Goal: Subscribe to service/newsletter

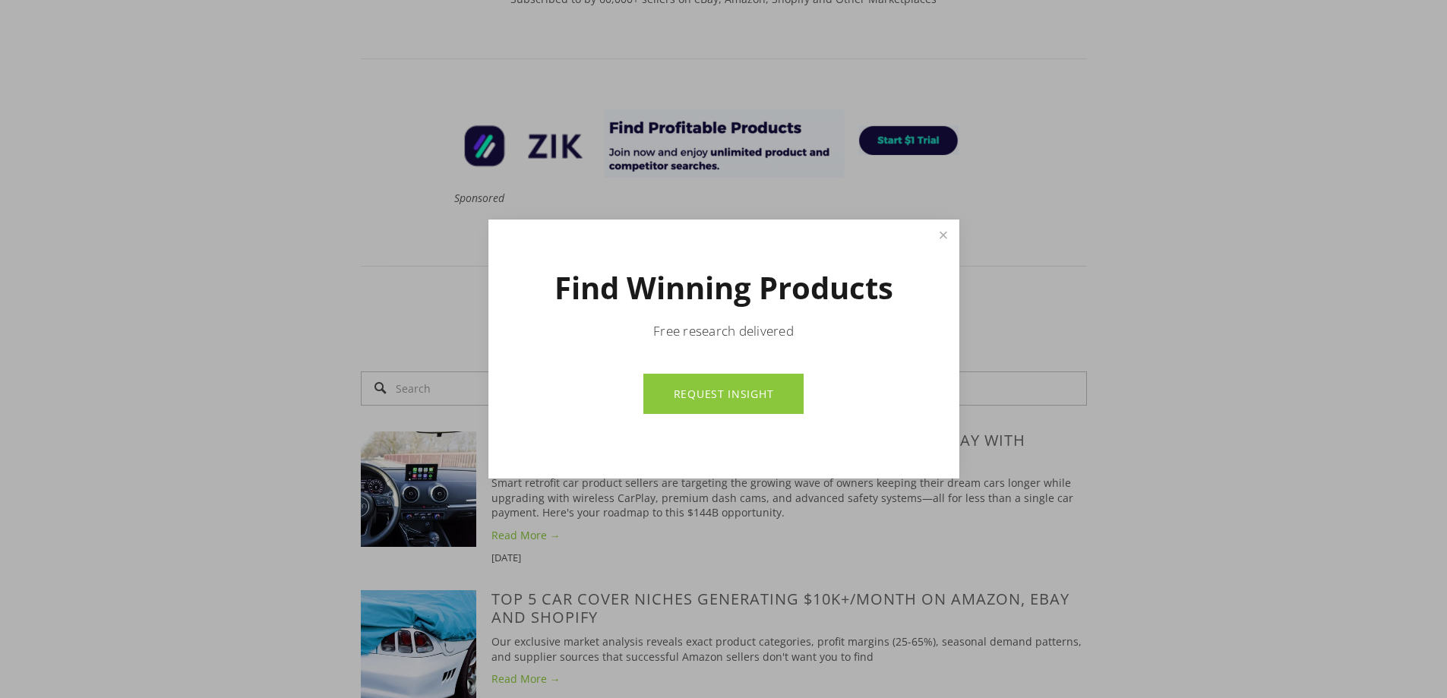
scroll to position [684, 0]
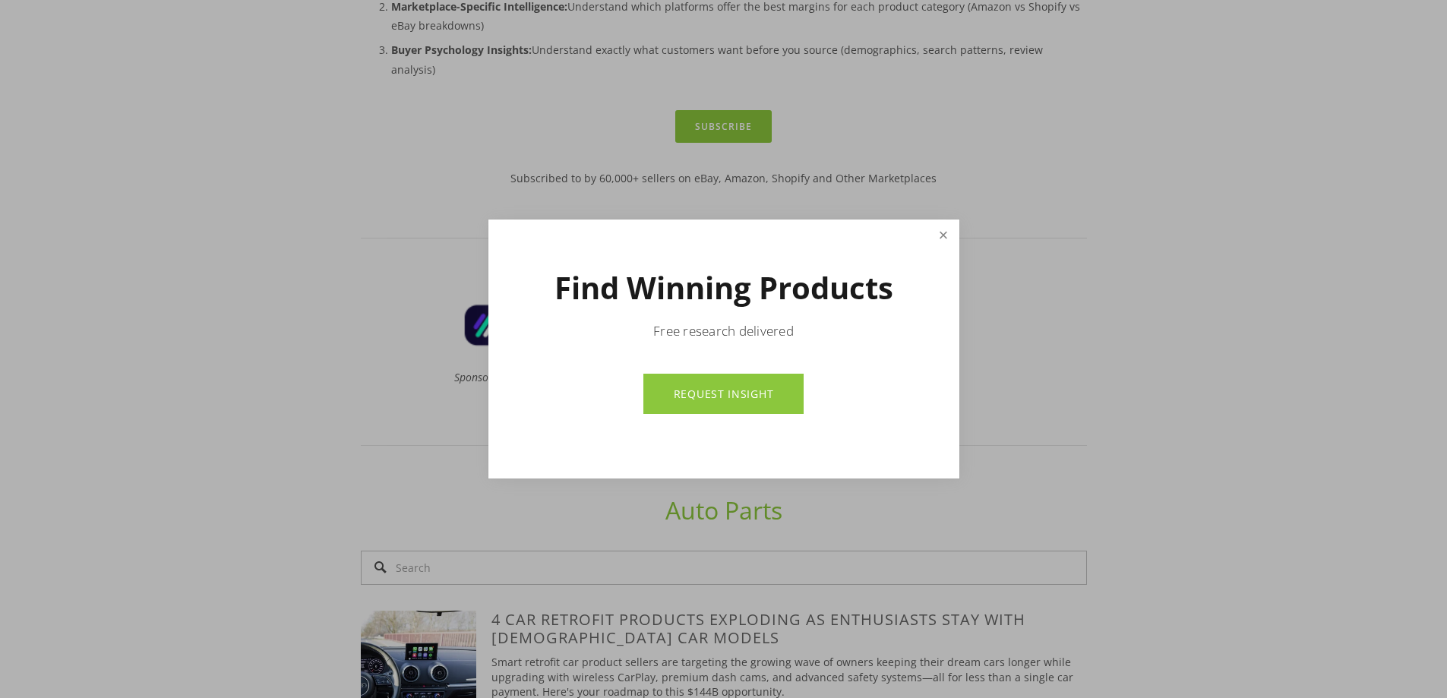
click at [941, 228] on link "Close" at bounding box center [943, 235] width 27 height 27
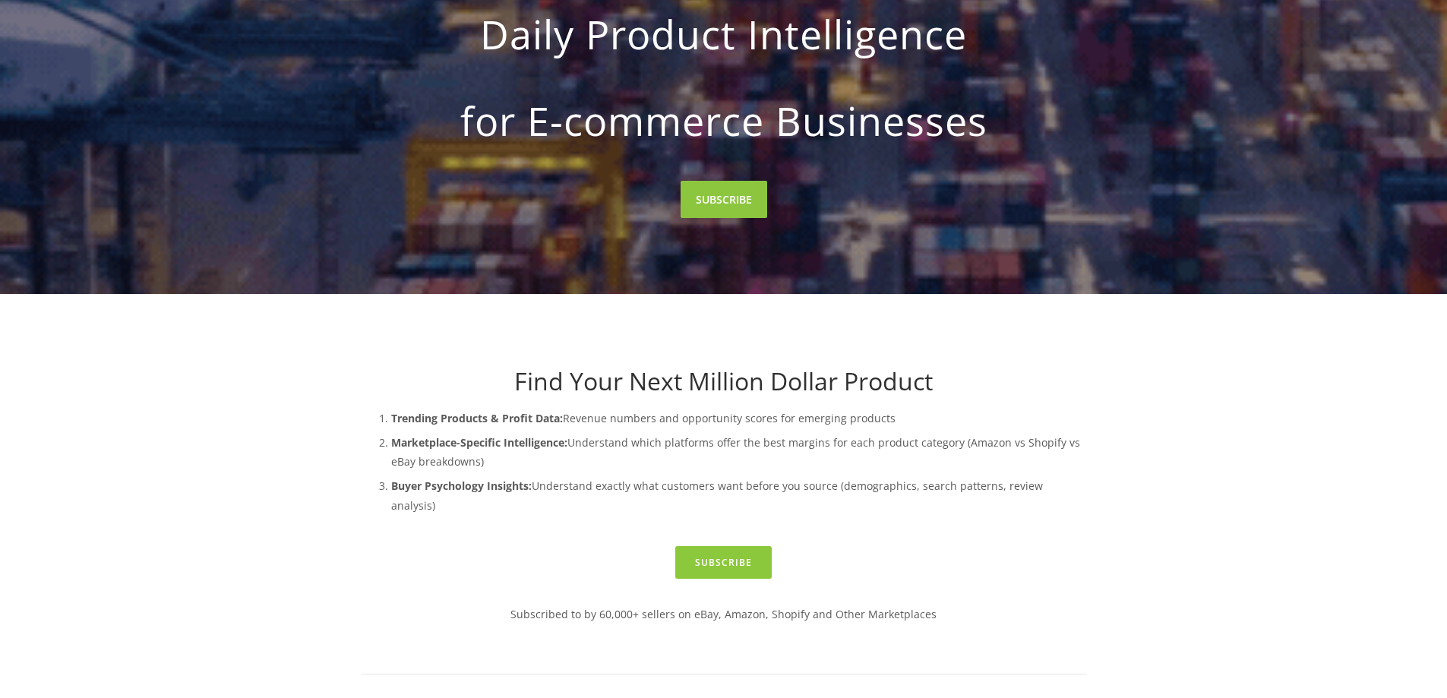
scroll to position [0, 0]
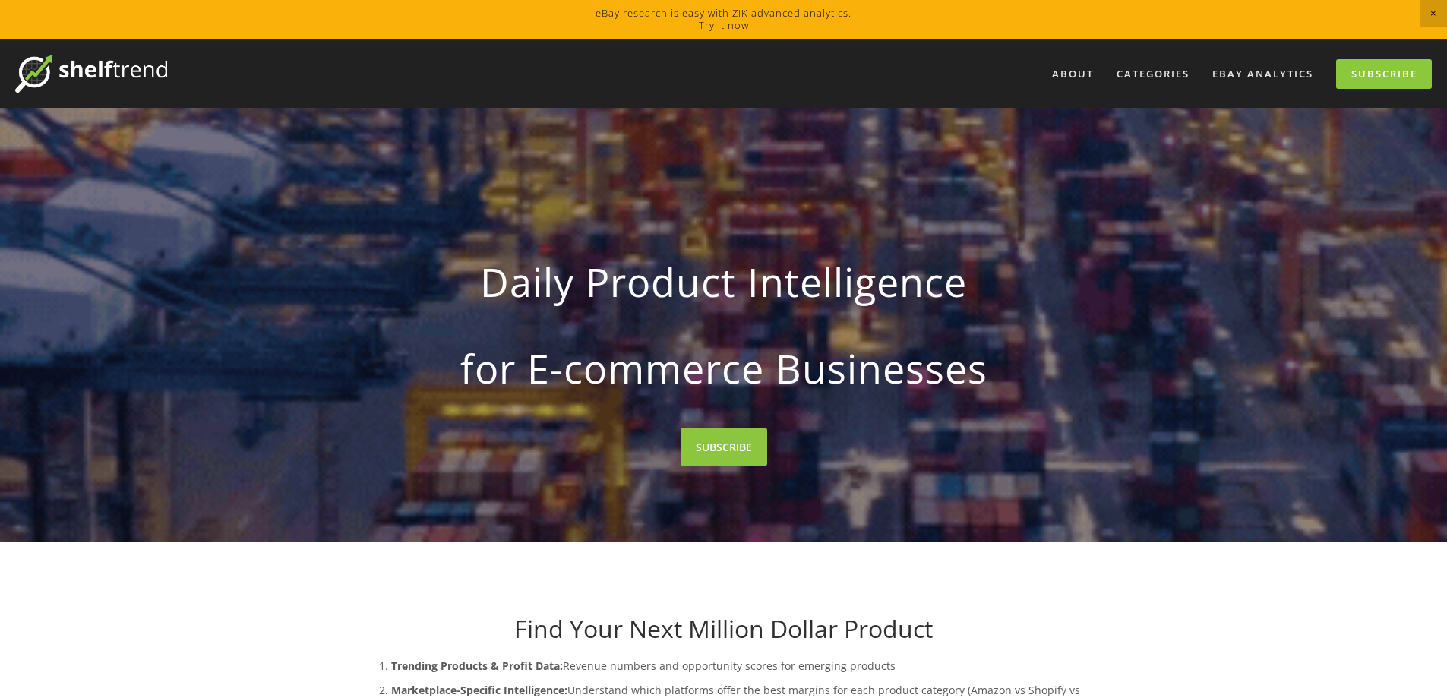
click at [108, 65] on img at bounding box center [91, 74] width 152 height 38
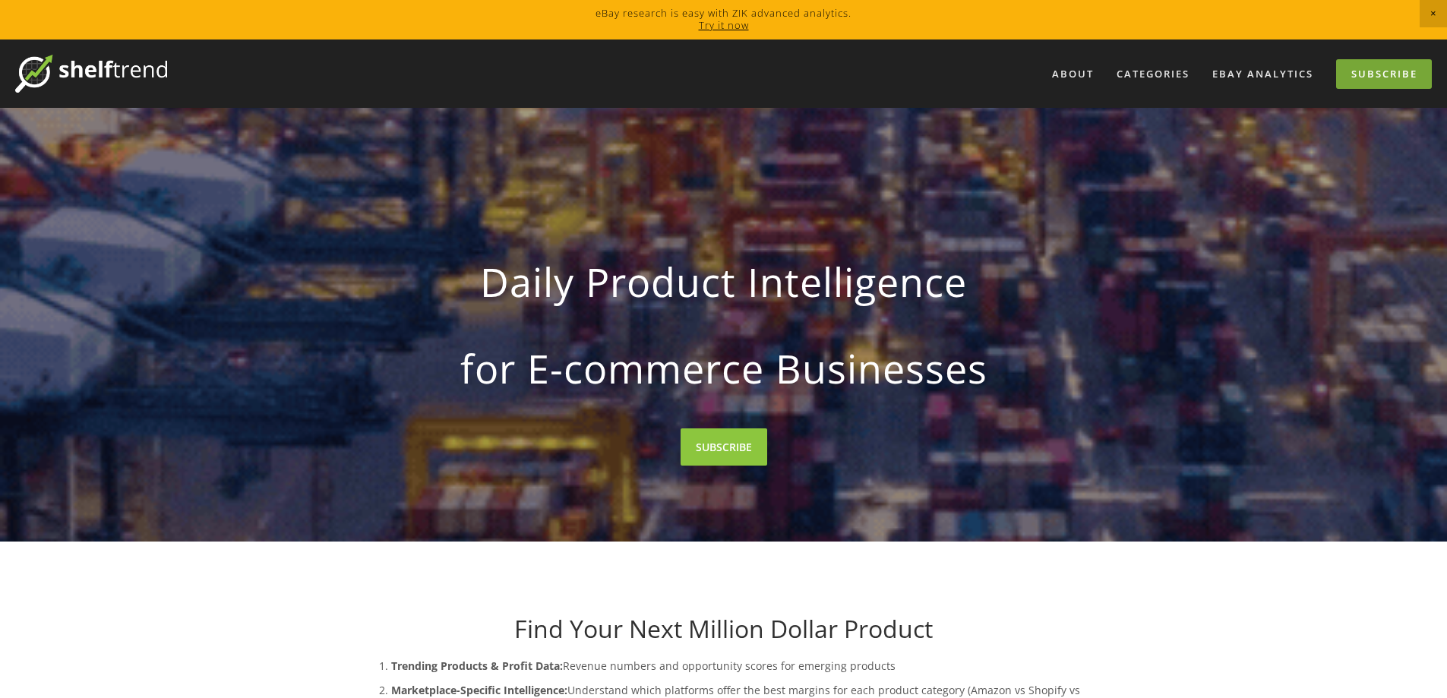
click at [1357, 78] on link "Subscribe" at bounding box center [1384, 74] width 96 height 30
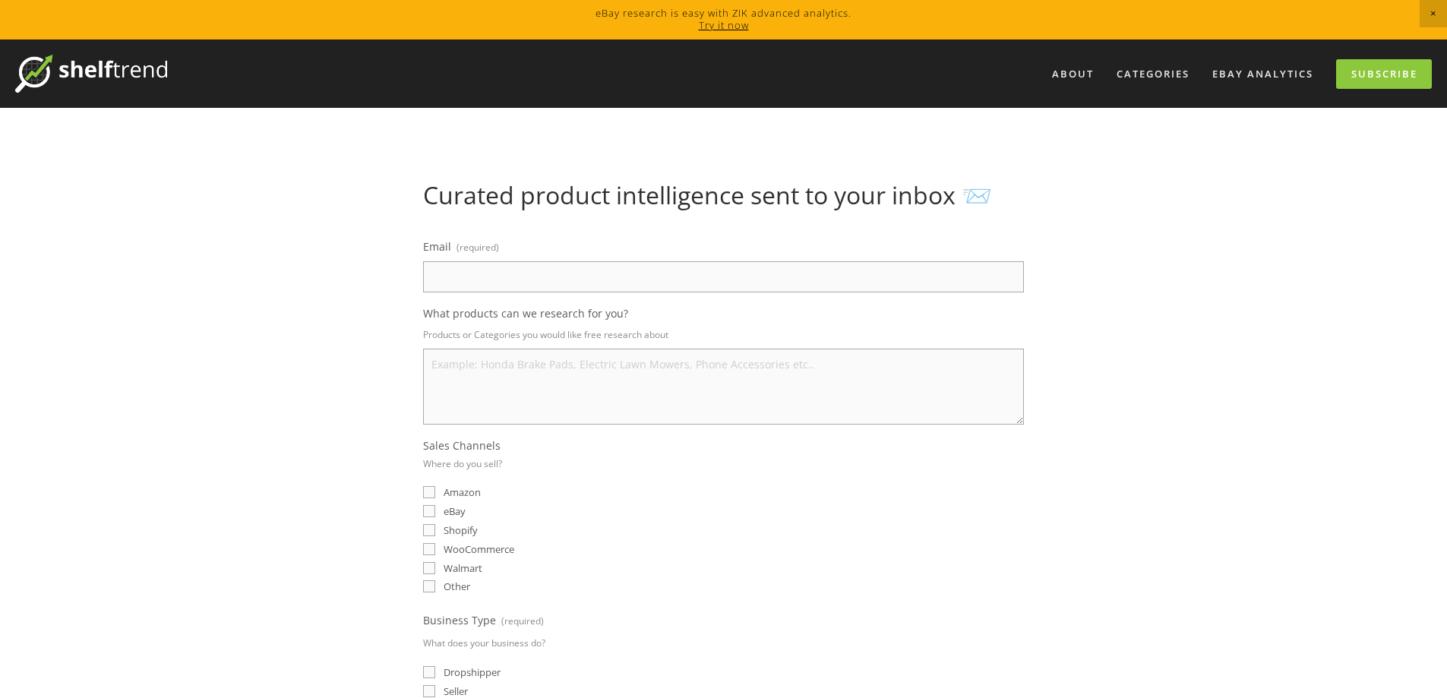
click at [734, 21] on link "Try it now" at bounding box center [724, 25] width 50 height 14
click at [120, 92] on img at bounding box center [91, 74] width 152 height 38
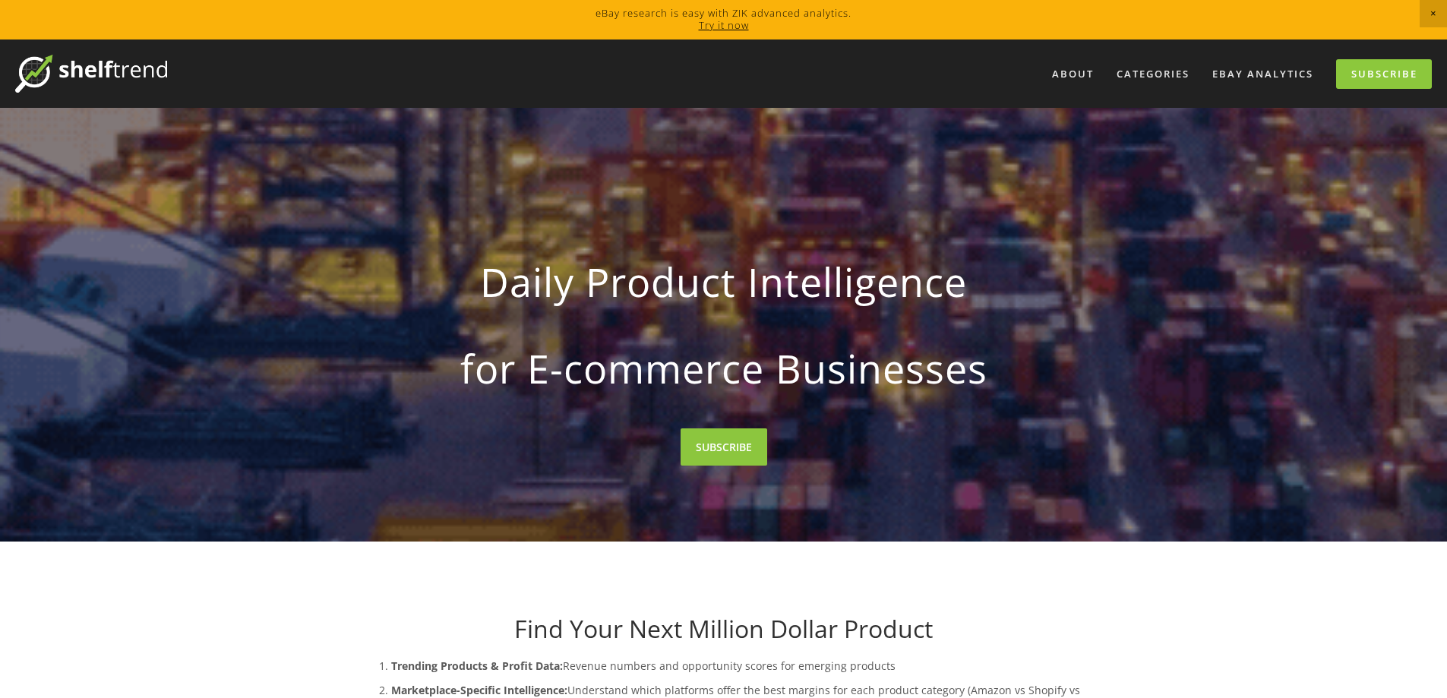
click at [1435, 14] on span "Close Announcement" at bounding box center [1433, 13] width 27 height 27
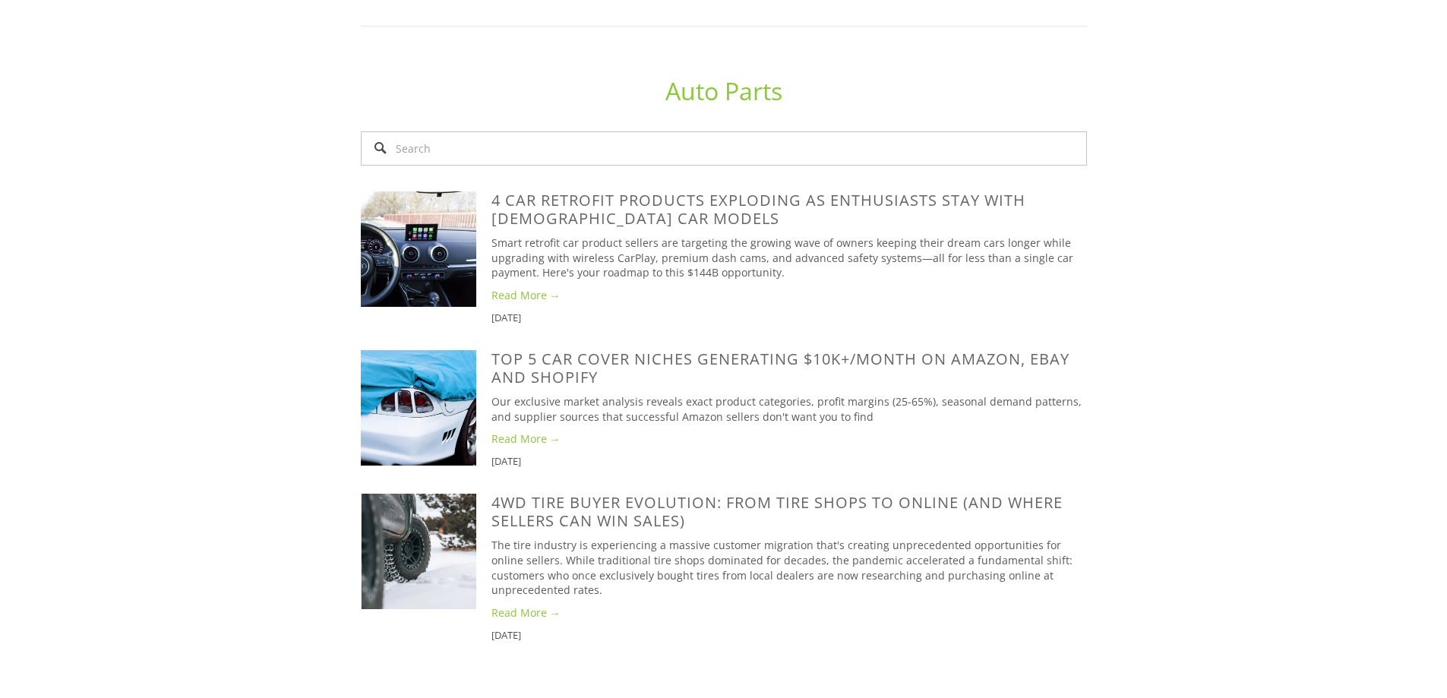
scroll to position [1444, 0]
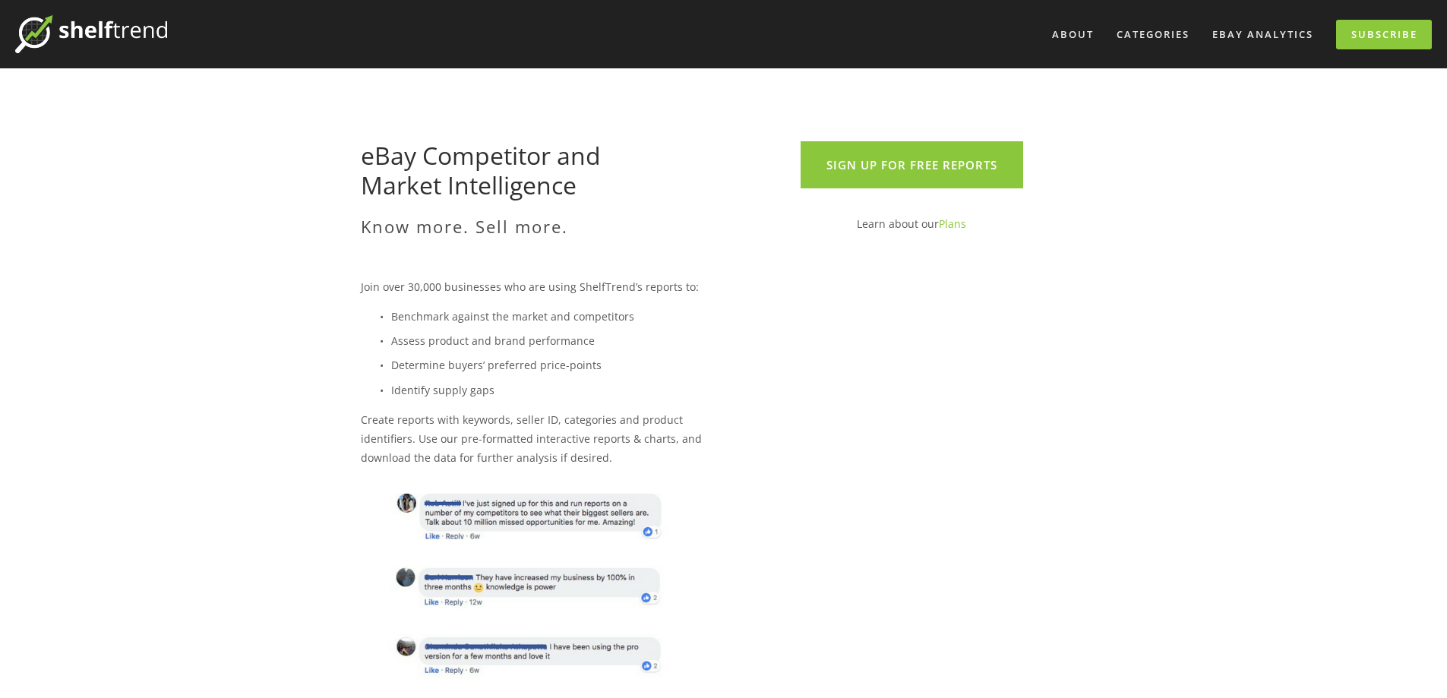
click at [925, 190] on div "Sign up for FREE reports" at bounding box center [912, 171] width 376 height 60
click at [925, 177] on link "Sign up for FREE reports" at bounding box center [912, 164] width 223 height 47
click at [845, 162] on link "Sign up for FREE reports" at bounding box center [912, 164] width 223 height 47
